Goal: Transaction & Acquisition: Book appointment/travel/reservation

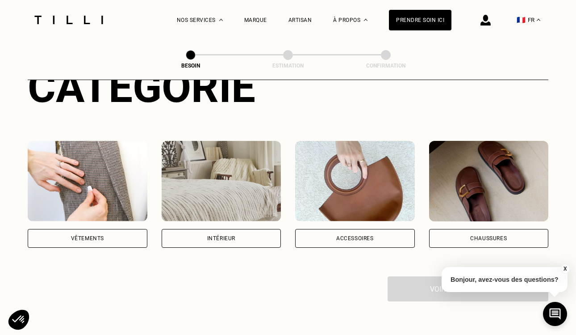
scroll to position [168, 0]
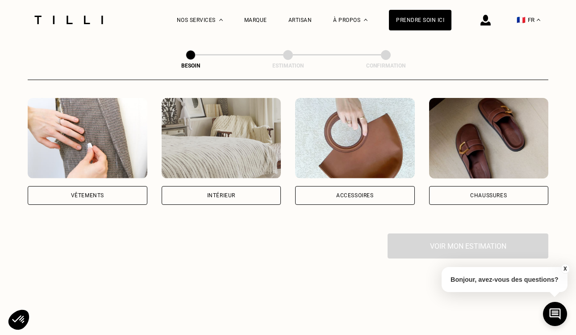
click at [111, 186] on div "Vêtements" at bounding box center [88, 195] width 120 height 19
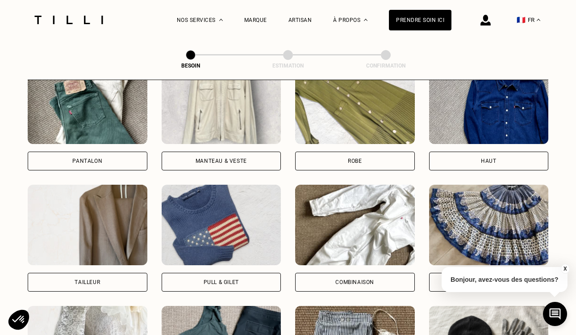
scroll to position [466, 0]
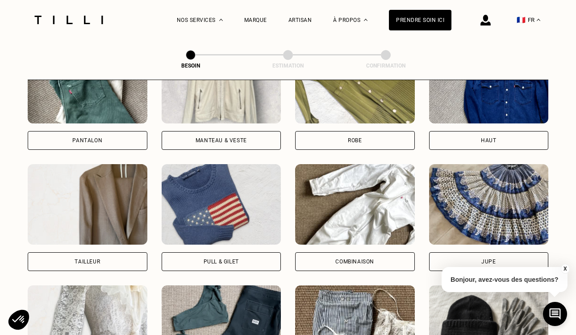
click at [250, 211] on img at bounding box center [222, 204] width 120 height 80
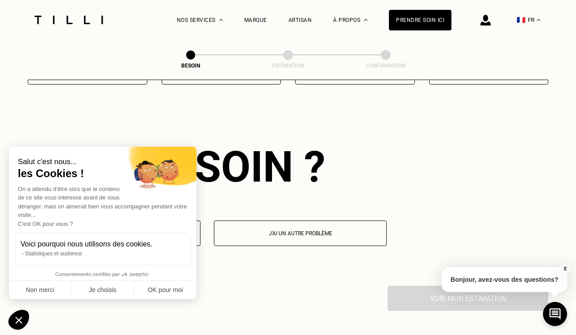
scroll to position [776, 0]
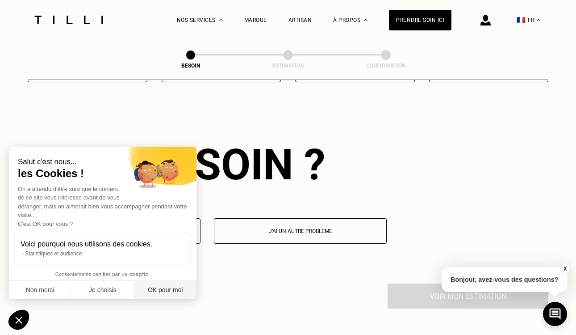
click at [172, 290] on button "OK pour moi" at bounding box center [165, 290] width 63 height 19
checkbox input "true"
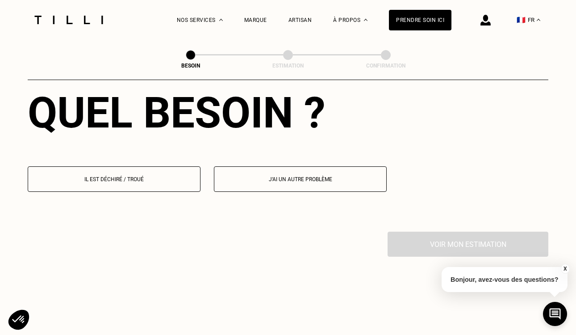
scroll to position [827, 0]
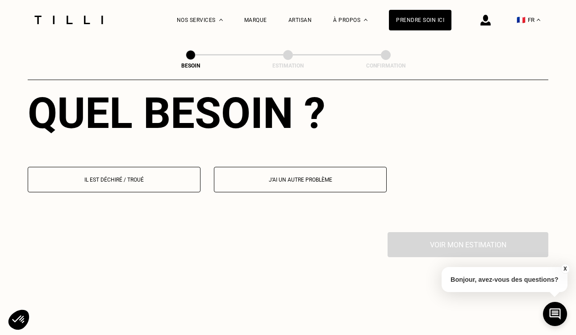
click at [264, 176] on p "J‘ai un autre problème" at bounding box center [300, 179] width 163 height 6
select select "FR"
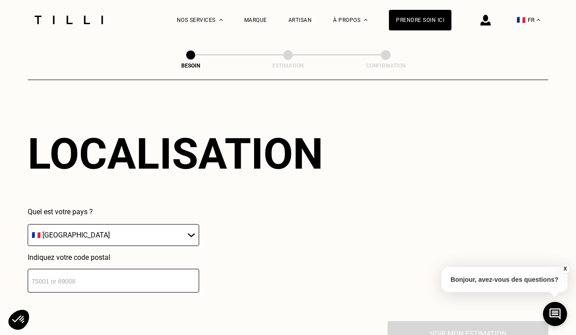
scroll to position [978, 0]
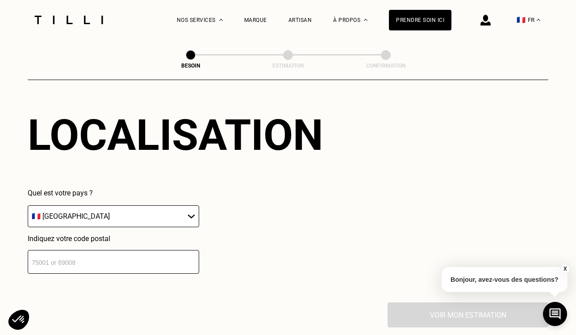
click at [168, 250] on input "number" at bounding box center [114, 262] width 172 height 24
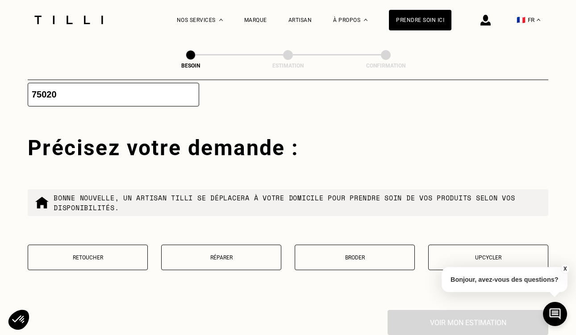
scroll to position [1169, 0]
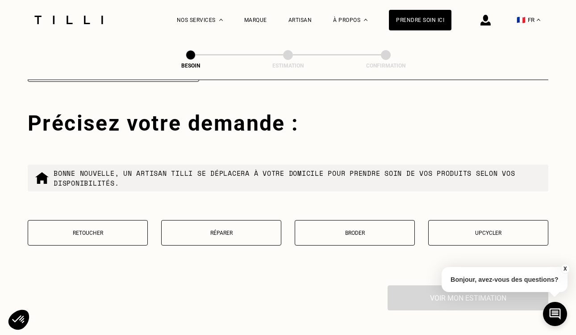
type input "75020"
click at [101, 226] on button "Retoucher" at bounding box center [88, 232] width 120 height 25
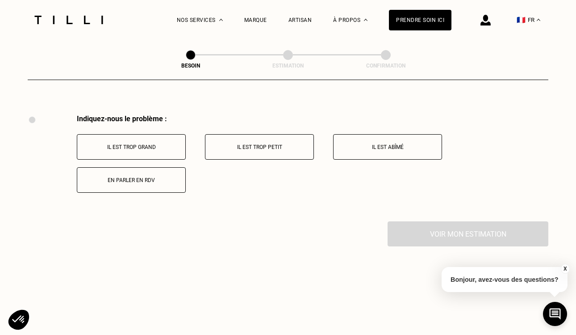
scroll to position [1344, 0]
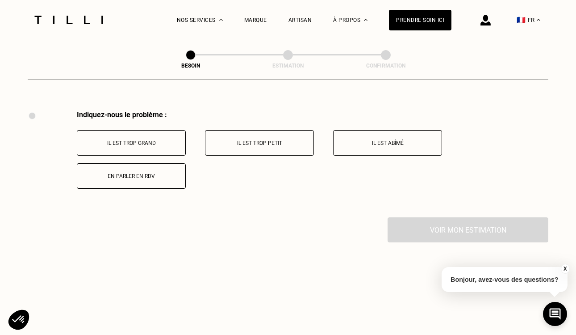
click at [160, 137] on button "Il est trop grand" at bounding box center [131, 142] width 109 height 25
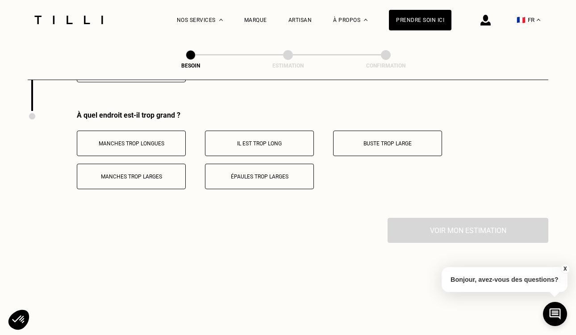
scroll to position [1451, 0]
click at [281, 140] on p "Il est trop long" at bounding box center [259, 143] width 99 height 6
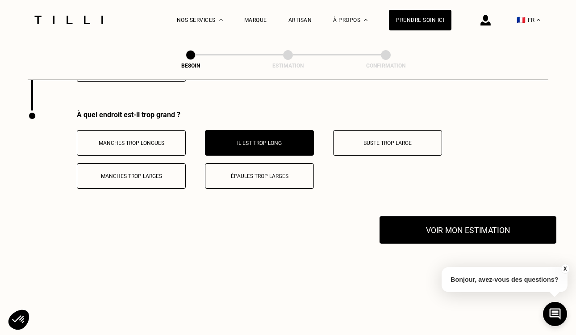
click at [436, 216] on button "Voir mon estimation" at bounding box center [468, 230] width 177 height 28
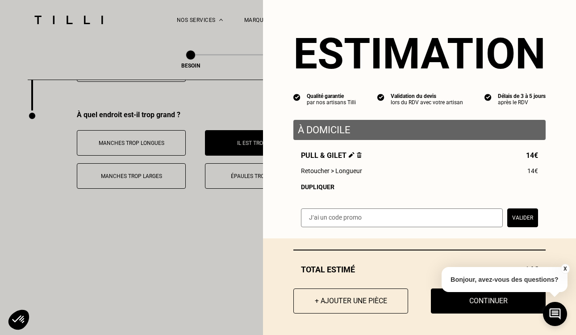
click at [436, 214] on input "text" at bounding box center [402, 217] width 202 height 19
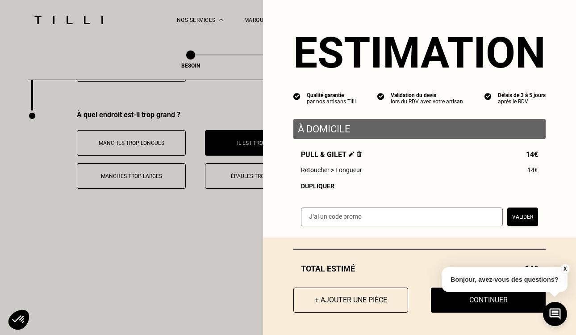
click at [564, 268] on button "X" at bounding box center [565, 269] width 9 height 10
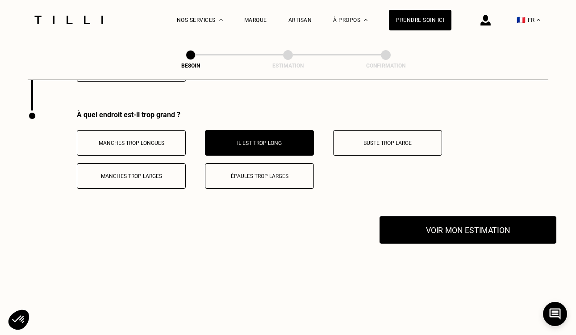
click at [502, 223] on button "Voir mon estimation" at bounding box center [468, 230] width 177 height 28
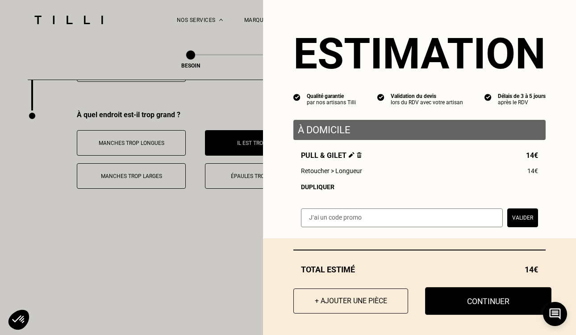
click at [476, 305] on button "Continuer" at bounding box center [488, 301] width 126 height 28
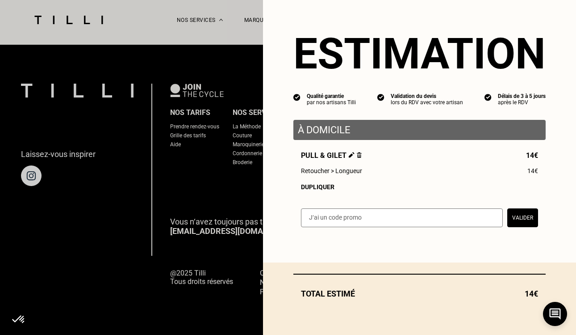
scroll to position [568, 0]
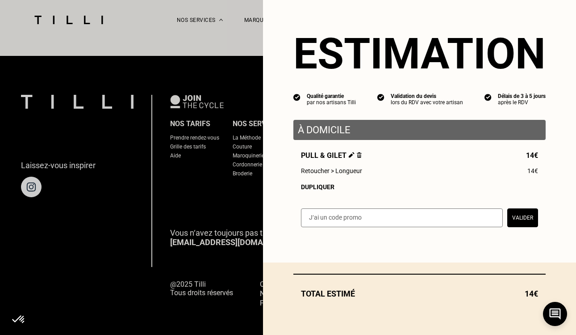
select select "FR"
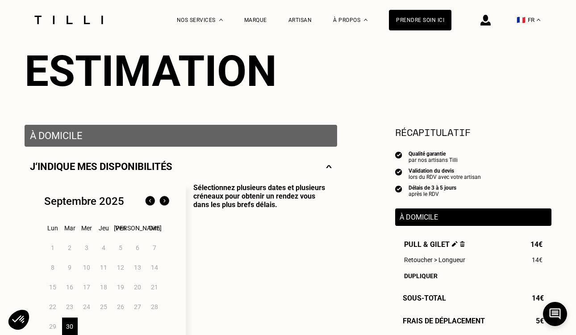
scroll to position [194, 0]
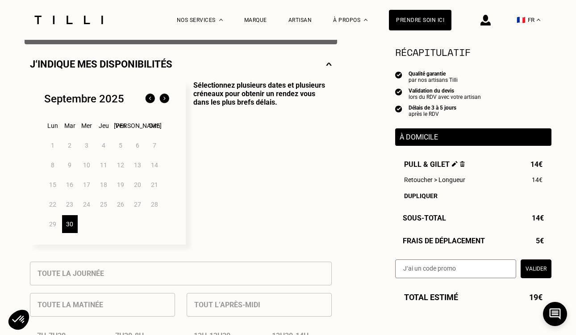
click at [465, 269] on input "text" at bounding box center [455, 268] width 121 height 19
paste input "TILLIpae6qMV"
type input "TILLIpae6qMV"
click at [538, 263] on button "Valider" at bounding box center [536, 268] width 31 height 19
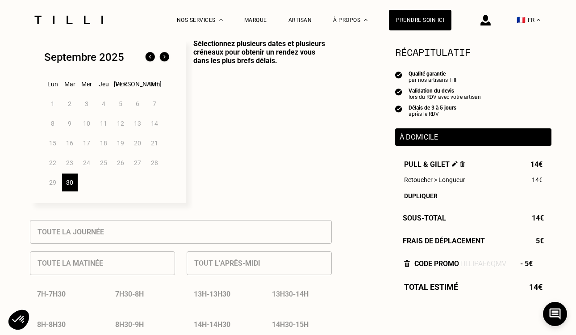
scroll to position [223, 0]
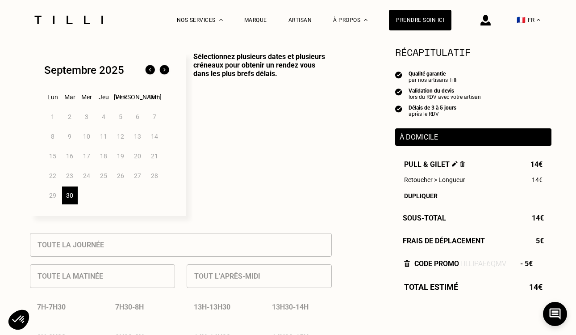
click at [164, 72] on img at bounding box center [164, 70] width 14 height 14
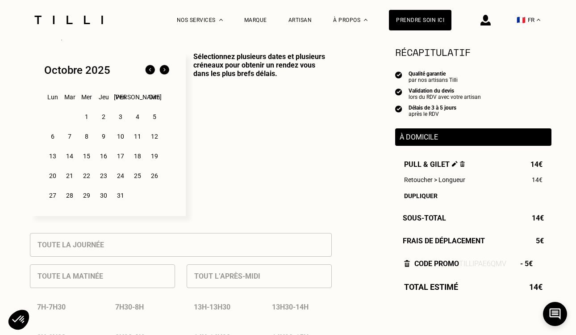
click at [87, 115] on div "1" at bounding box center [87, 117] width 16 height 18
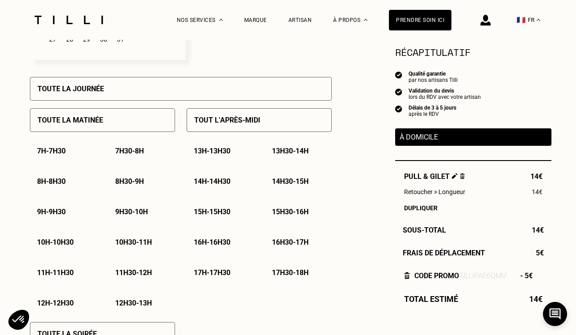
scroll to position [376, 0]
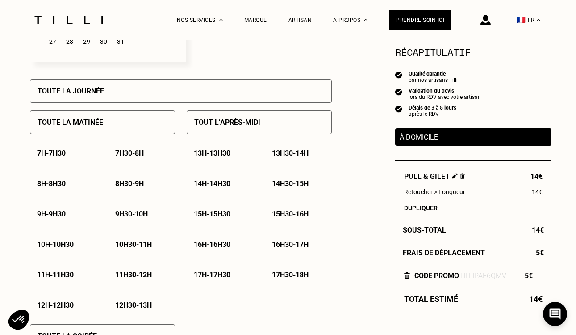
click at [148, 244] on p "10h30 - 11h" at bounding box center [133, 244] width 37 height 8
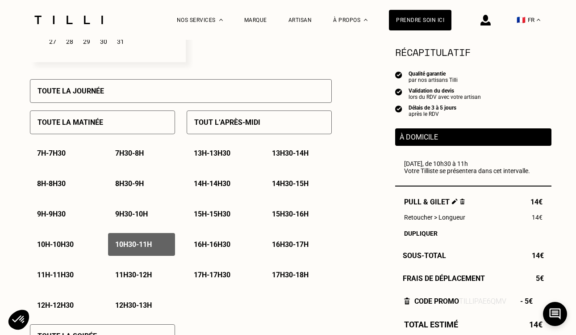
click at [60, 279] on p "11h - 11h30" at bounding box center [55, 274] width 37 height 8
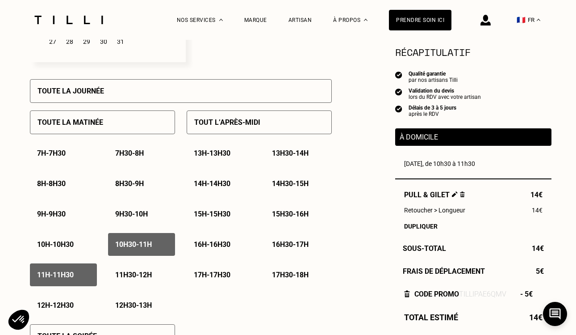
click at [122, 243] on p "10h30 - 11h" at bounding box center [133, 244] width 37 height 8
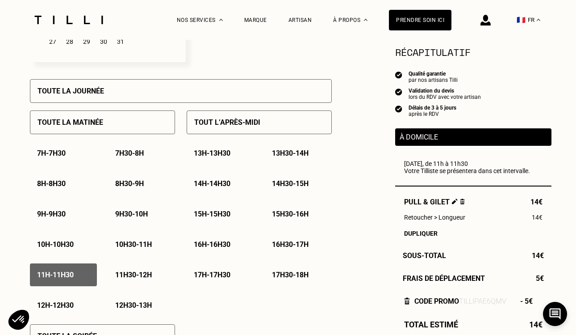
click at [61, 274] on p "11h - 11h30" at bounding box center [55, 274] width 37 height 8
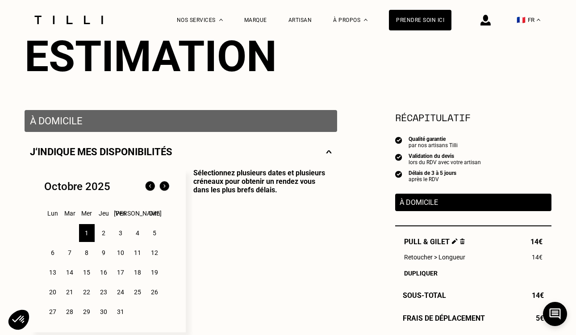
scroll to position [136, 0]
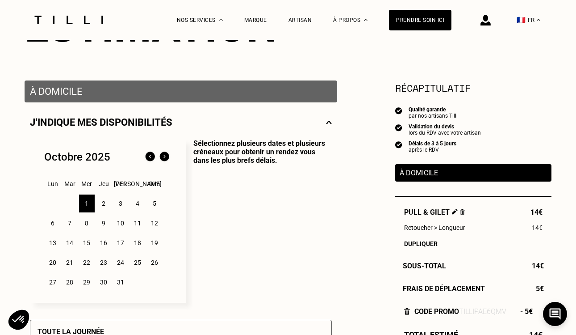
click at [108, 202] on div "2" at bounding box center [104, 203] width 16 height 18
click at [122, 202] on div "3" at bounding box center [121, 203] width 16 height 18
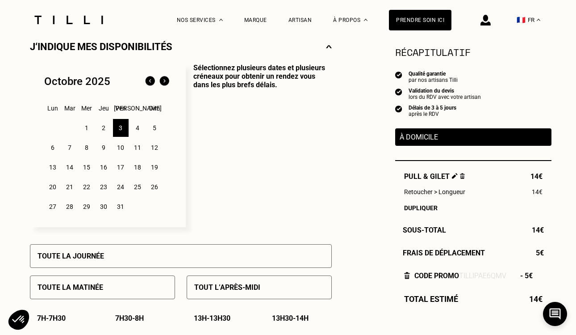
scroll to position [210, 0]
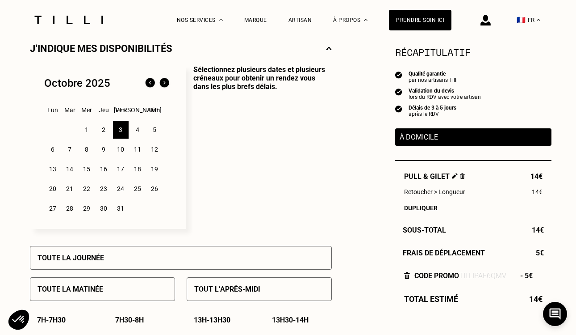
click at [87, 131] on div "1" at bounding box center [87, 130] width 16 height 18
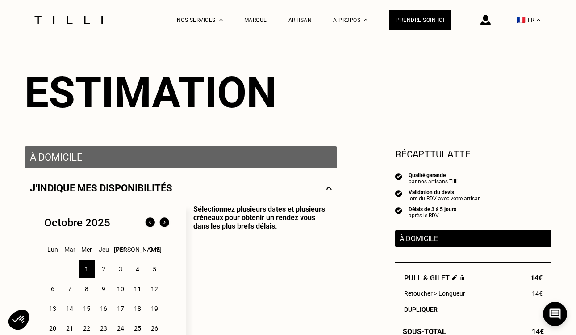
scroll to position [50, 0]
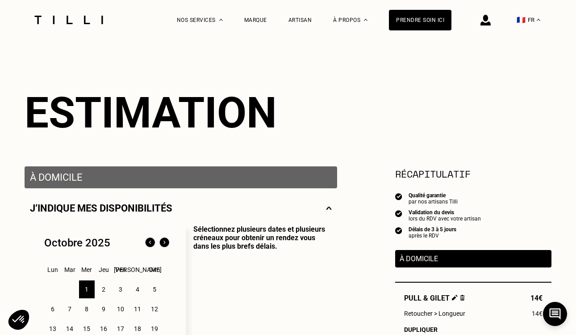
click at [88, 176] on p "À domicile" at bounding box center [181, 177] width 302 height 11
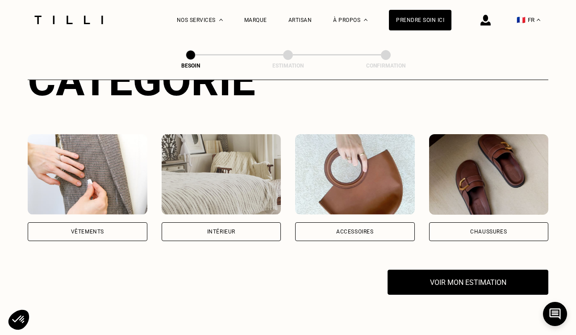
scroll to position [133, 0]
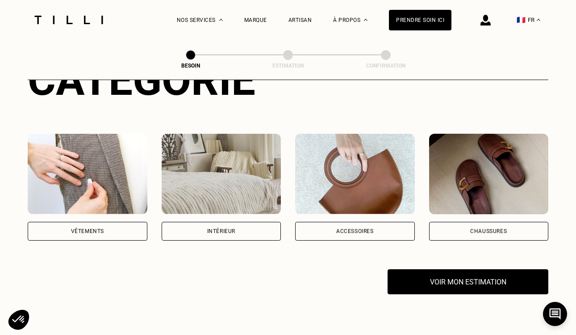
click at [130, 153] on img at bounding box center [88, 174] width 120 height 80
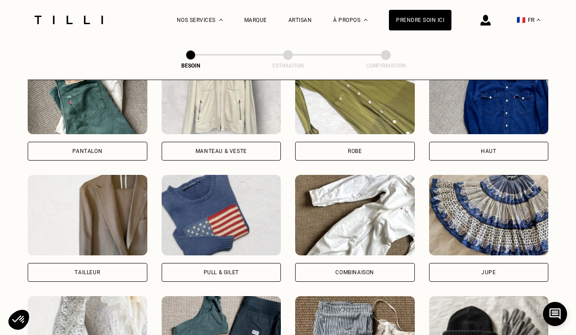
scroll to position [454, 0]
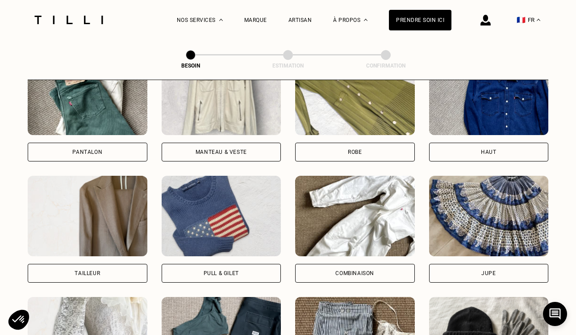
click at [187, 264] on div "Pull & gilet" at bounding box center [222, 273] width 120 height 19
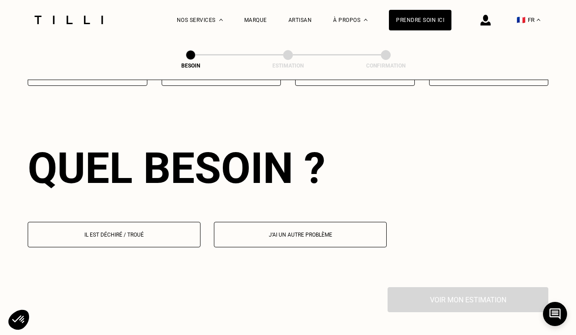
scroll to position [776, 0]
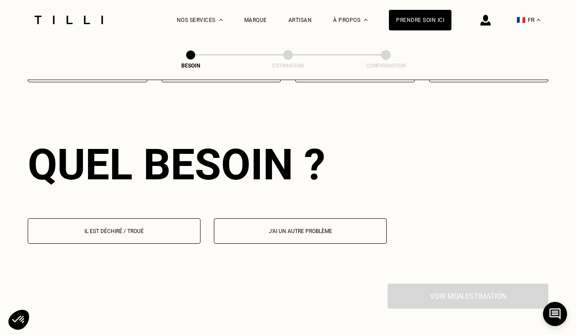
click at [265, 229] on button "J‘ai un autre problème" at bounding box center [300, 230] width 173 height 25
select select "FR"
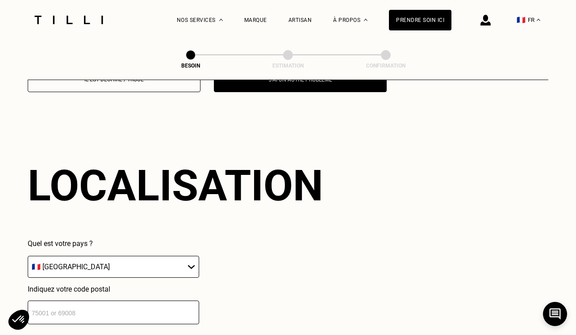
scroll to position [949, 0]
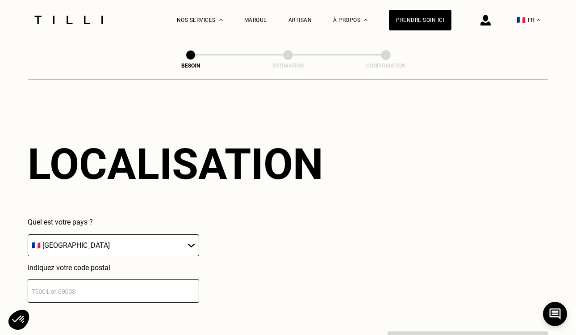
click at [161, 281] on input "number" at bounding box center [114, 291] width 172 height 24
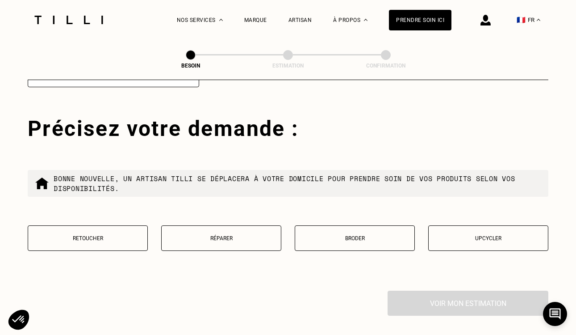
scroll to position [1169, 0]
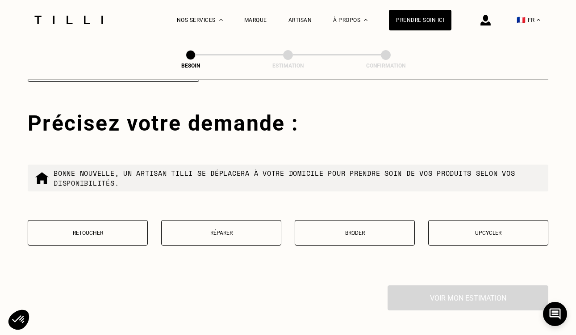
type input "75018"
click at [95, 226] on button "Retoucher" at bounding box center [88, 232] width 120 height 25
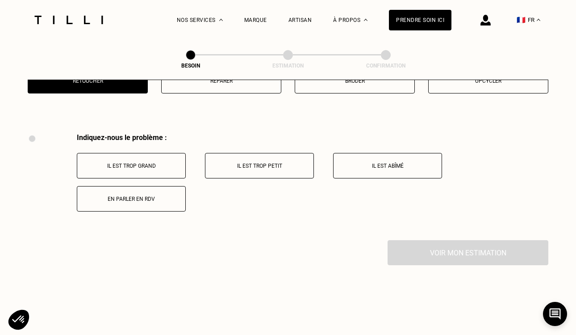
scroll to position [1344, 0]
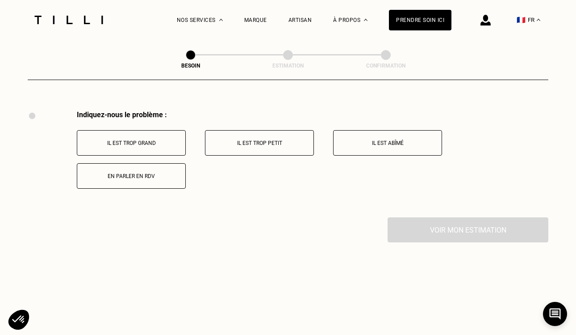
click at [153, 140] on p "Il est trop grand" at bounding box center [131, 143] width 99 height 6
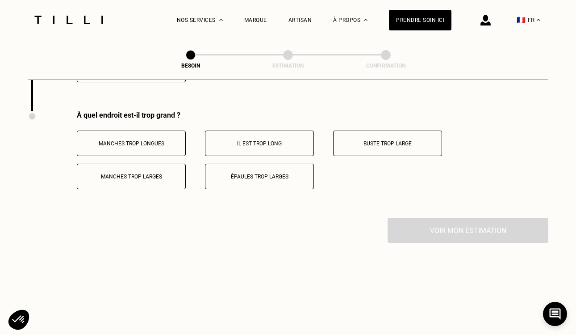
scroll to position [1451, 0]
click at [238, 136] on button "Il est trop long" at bounding box center [259, 142] width 109 height 25
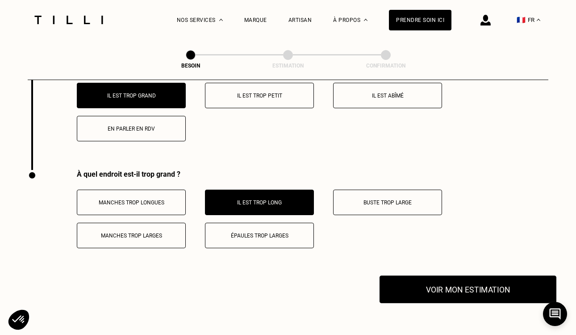
scroll to position [1393, 0]
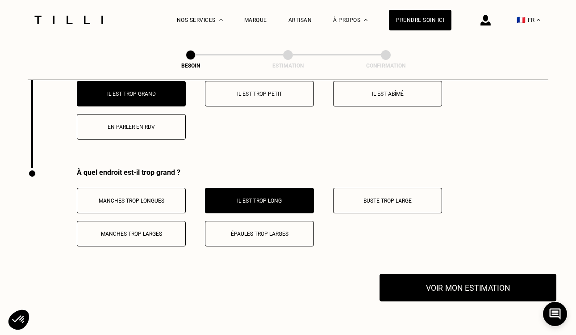
click at [468, 277] on button "Voir mon estimation" at bounding box center [468, 287] width 177 height 28
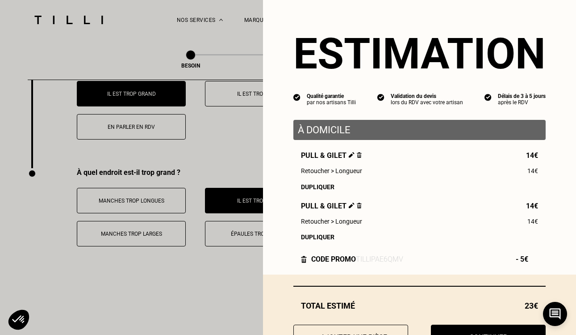
scroll to position [38, 0]
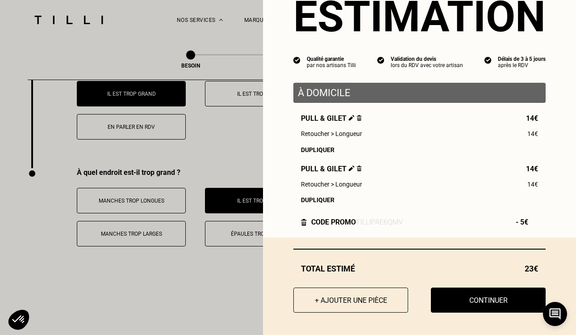
click at [357, 169] on img at bounding box center [359, 168] width 5 height 6
click at [360, 168] on img at bounding box center [359, 168] width 5 height 6
click at [357, 117] on img at bounding box center [359, 118] width 5 height 6
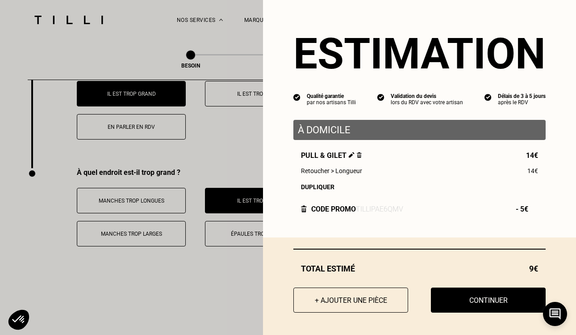
scroll to position [0, 0]
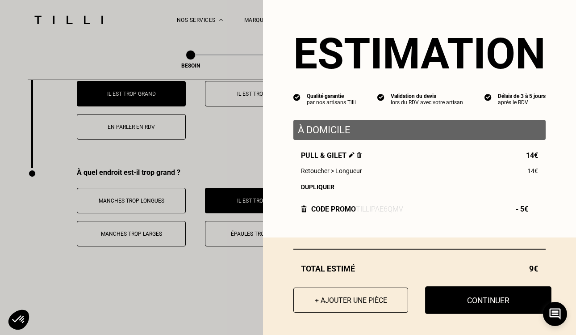
click at [492, 300] on button "Continuer" at bounding box center [488, 300] width 126 height 28
select select "FR"
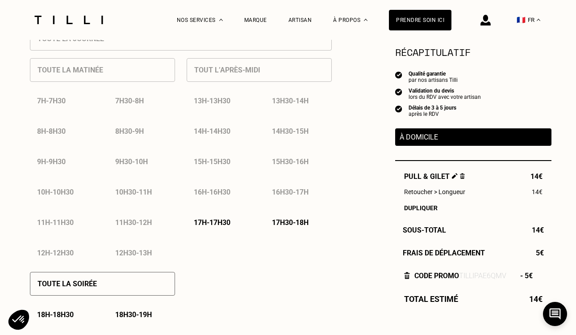
scroll to position [428, 0]
click at [222, 220] on p "17h - 17h30" at bounding box center [212, 223] width 37 height 8
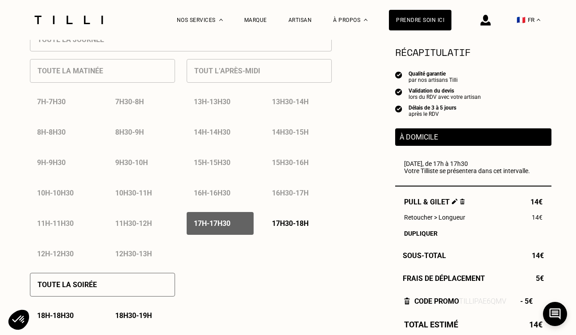
click at [278, 220] on p "17h30 - 18h" at bounding box center [290, 223] width 37 height 8
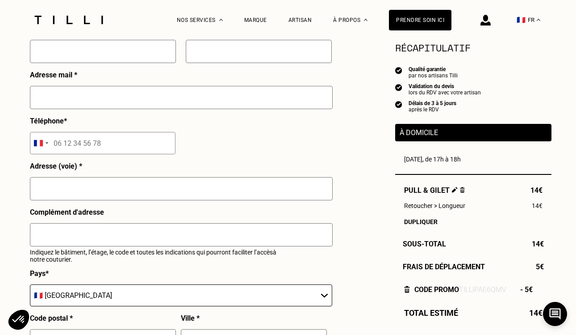
scroll to position [825, 0]
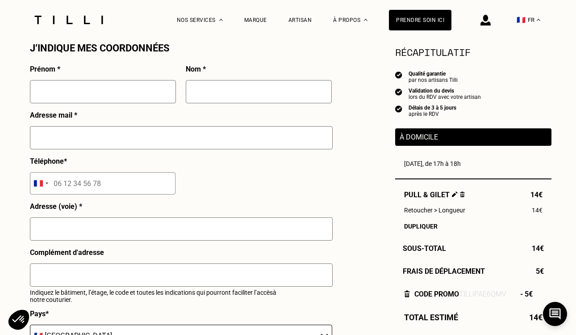
click at [129, 102] on input "text" at bounding box center [103, 91] width 146 height 23
type input "[PERSON_NAME]"
click at [222, 93] on input "text" at bounding box center [259, 91] width 146 height 23
type input "Levai"
click at [184, 128] on input "text" at bounding box center [181, 137] width 303 height 23
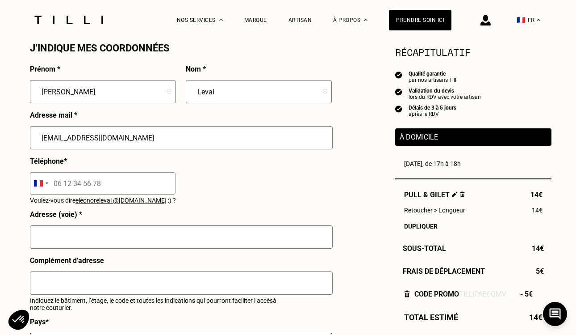
type input "[EMAIL_ADDRESS][DOMAIN_NAME]"
click at [149, 182] on input "tel" at bounding box center [103, 183] width 146 height 22
type input "06 42 01 88 18"
click at [161, 242] on input "text" at bounding box center [181, 236] width 303 height 23
type input "[STREET_ADDRESS]"
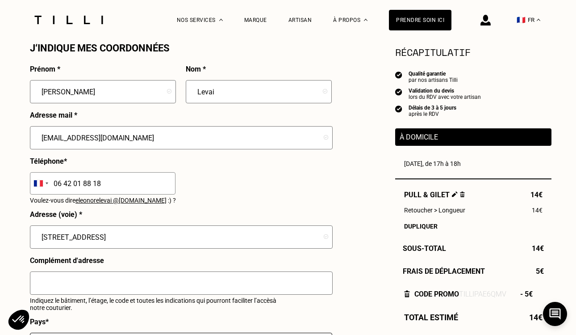
click at [128, 281] on input "text" at bounding box center [181, 282] width 303 height 23
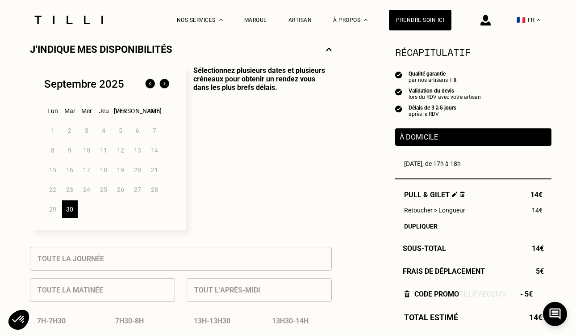
scroll to position [208, 0]
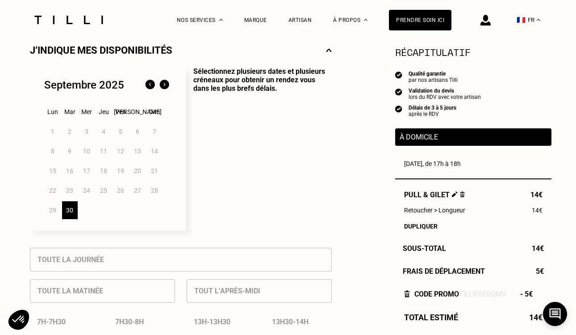
click at [166, 85] on img at bounding box center [164, 85] width 14 height 14
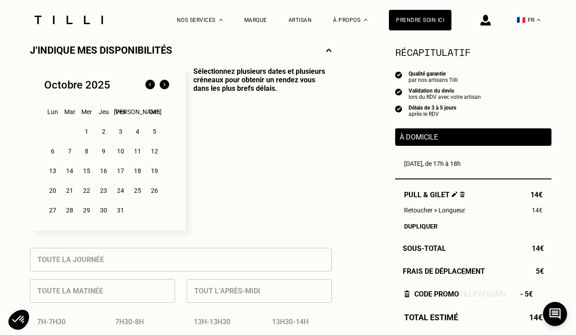
click at [85, 134] on div "1" at bounding box center [87, 131] width 16 height 18
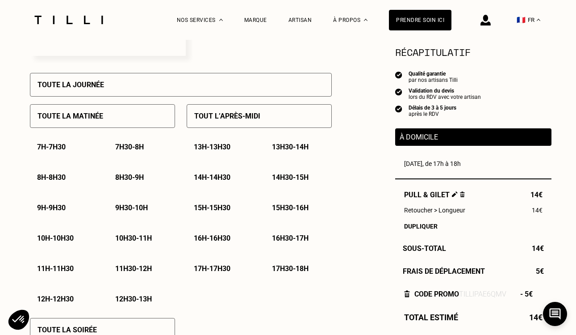
scroll to position [383, 0]
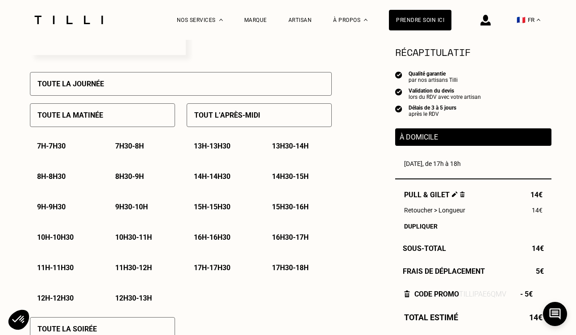
click at [73, 264] on p "11h - 11h30" at bounding box center [55, 267] width 37 height 8
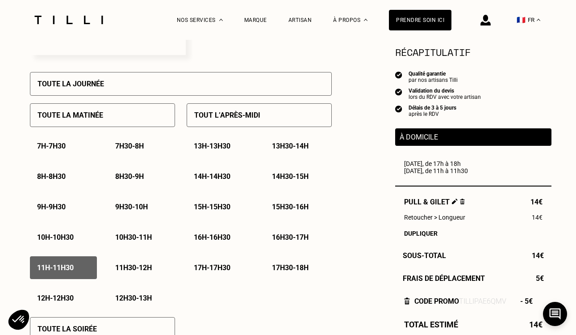
click at [129, 264] on div "11h30 - 12h" at bounding box center [141, 267] width 67 height 23
click at [67, 296] on p "12h - 12h30" at bounding box center [55, 298] width 37 height 8
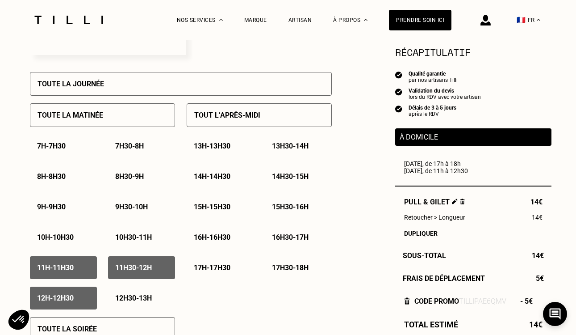
click at [125, 296] on p "12h30 - 13h" at bounding box center [133, 298] width 37 height 8
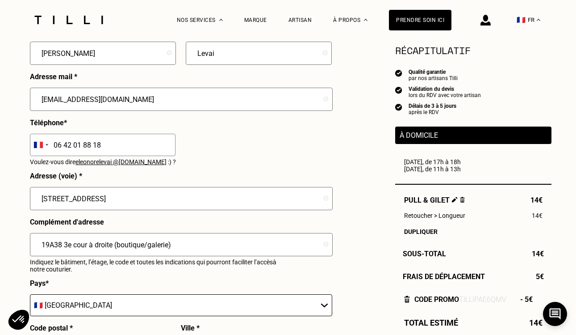
scroll to position [948, 0]
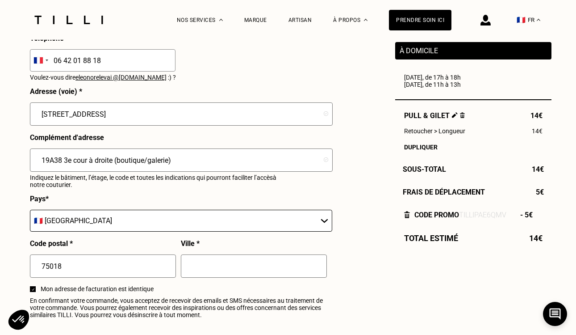
click at [41, 163] on input "19A38 3e cour à droite (boutique/galerie)" at bounding box center [181, 159] width 303 height 23
click at [40, 163] on input "19A38 3e cour à droite (boutique/galerie)" at bounding box center [181, 159] width 303 height 23
click at [117, 161] on input "19A38 3e cour à droite (boutique/galerie)" at bounding box center [181, 159] width 303 height 23
type input "19A38 3e cour à droite (Chapelle XIV - boutique/galerie)"
click at [233, 269] on input "text" at bounding box center [254, 265] width 146 height 23
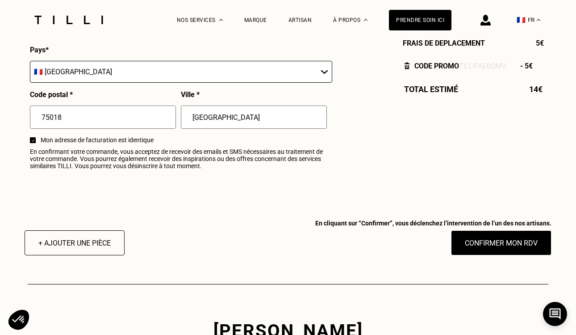
scroll to position [1100, 0]
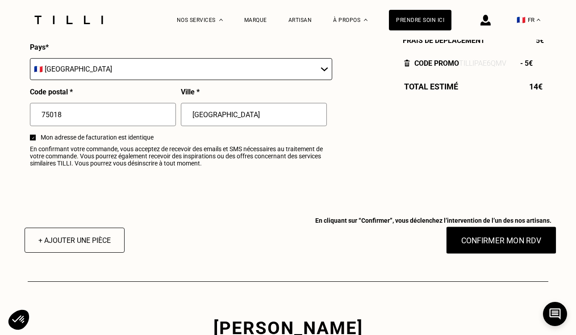
type input "[GEOGRAPHIC_DATA]"
click at [516, 235] on button "Confirmer mon RDV" at bounding box center [501, 240] width 111 height 28
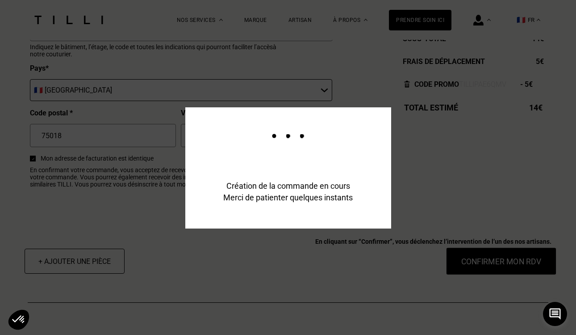
scroll to position [1121, 0]
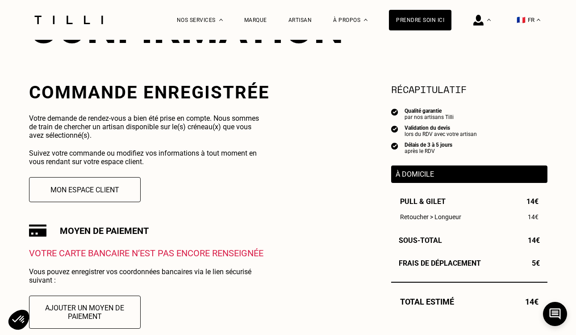
scroll to position [182, 0]
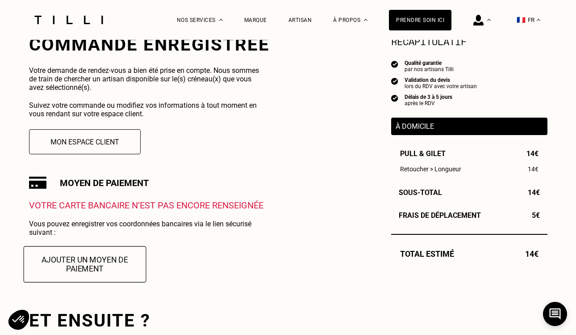
click at [97, 260] on button "Ajouter un moyen de paiement" at bounding box center [84, 264] width 123 height 36
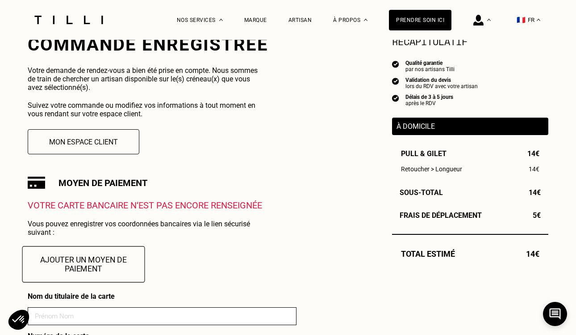
scroll to position [298, 0]
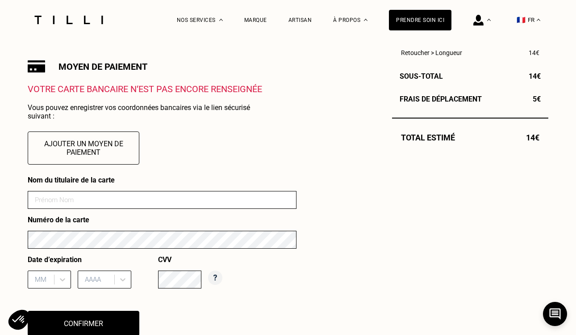
click at [79, 195] on input at bounding box center [162, 200] width 269 height 18
type input "[PERSON_NAME]"
type input "04"
type input "2030"
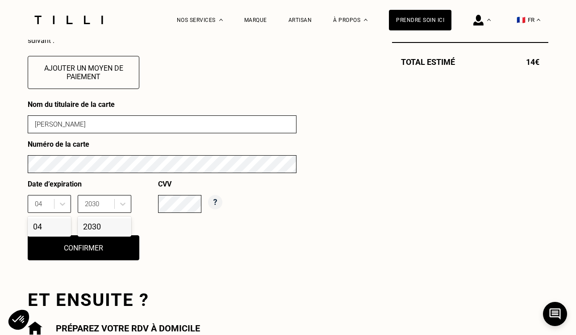
scroll to position [381, 0]
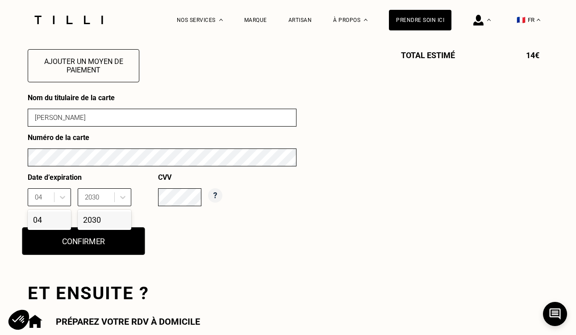
click at [111, 238] on button "Confirmer" at bounding box center [83, 241] width 123 height 28
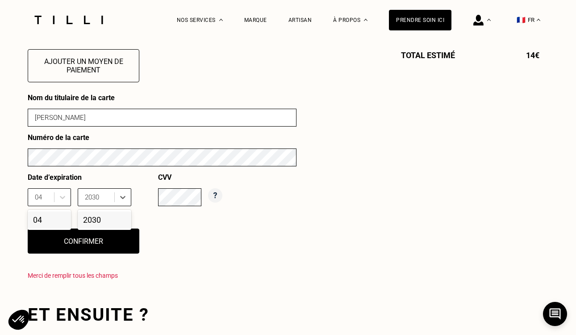
click at [103, 220] on div "2030" at bounding box center [105, 219] width 54 height 17
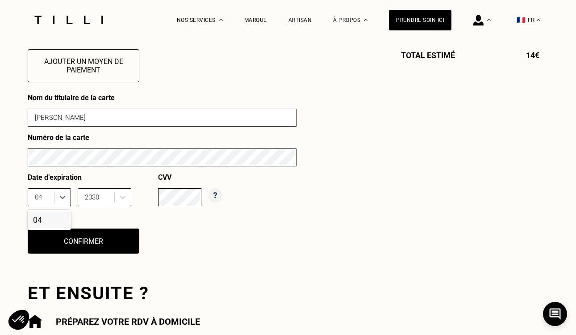
click at [38, 223] on div "04" at bounding box center [49, 219] width 43 height 17
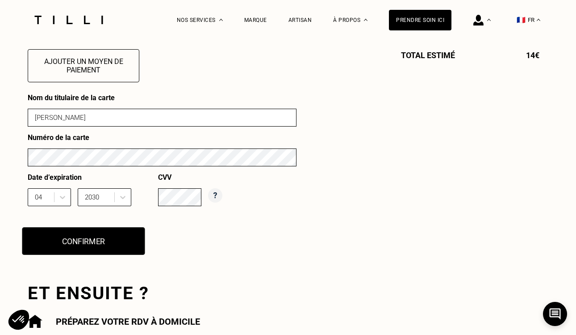
click at [105, 242] on button "Confirmer" at bounding box center [83, 241] width 123 height 28
